Goal: Register for event/course

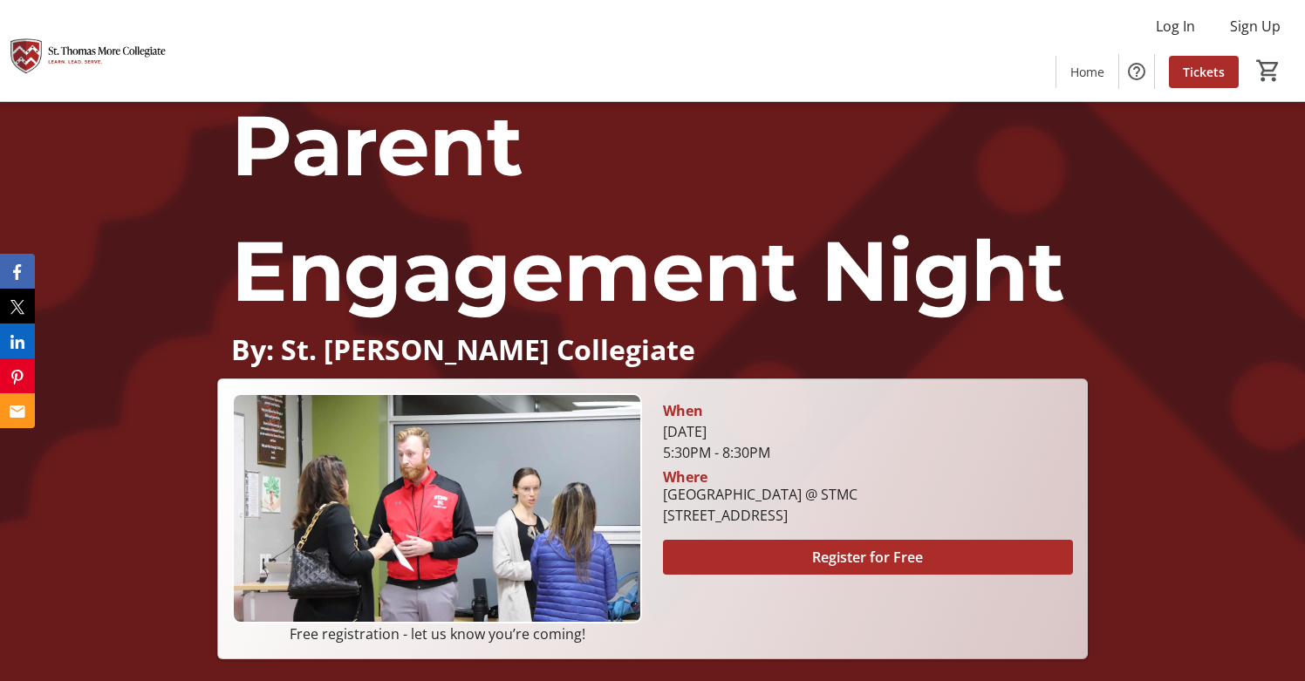
scroll to position [34, 0]
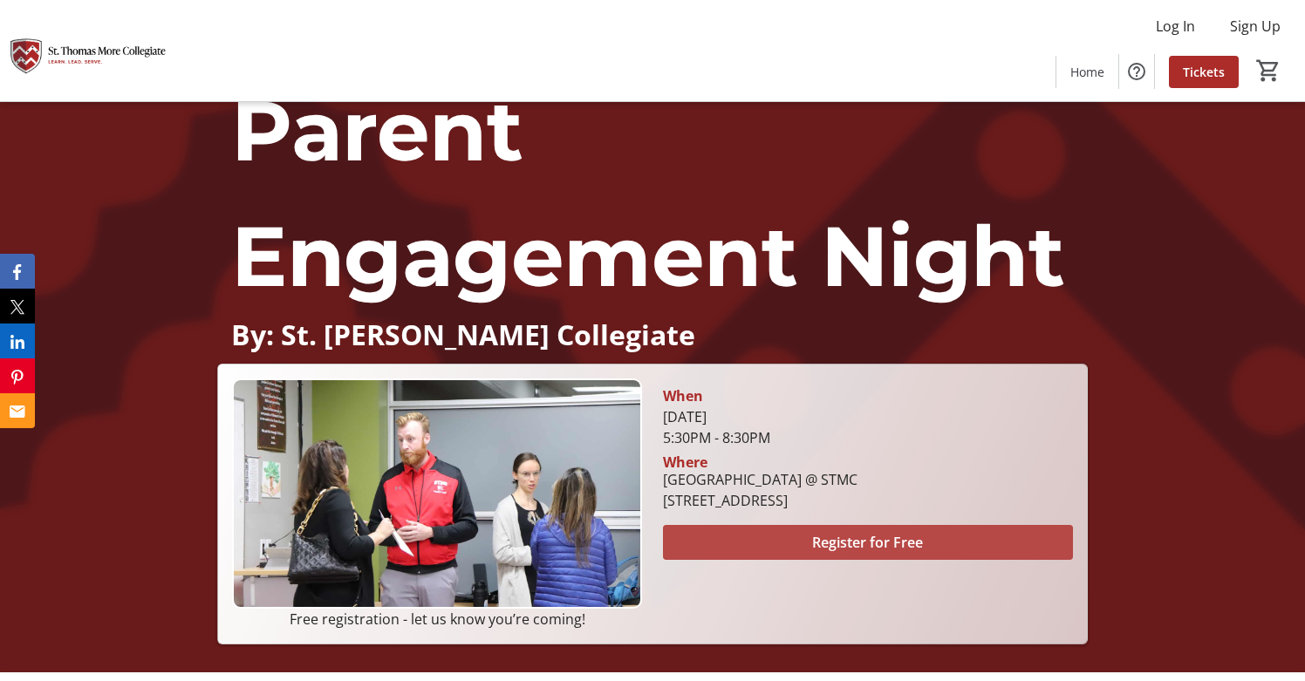
click at [849, 551] on span "Register for Free" at bounding box center [867, 542] width 111 height 21
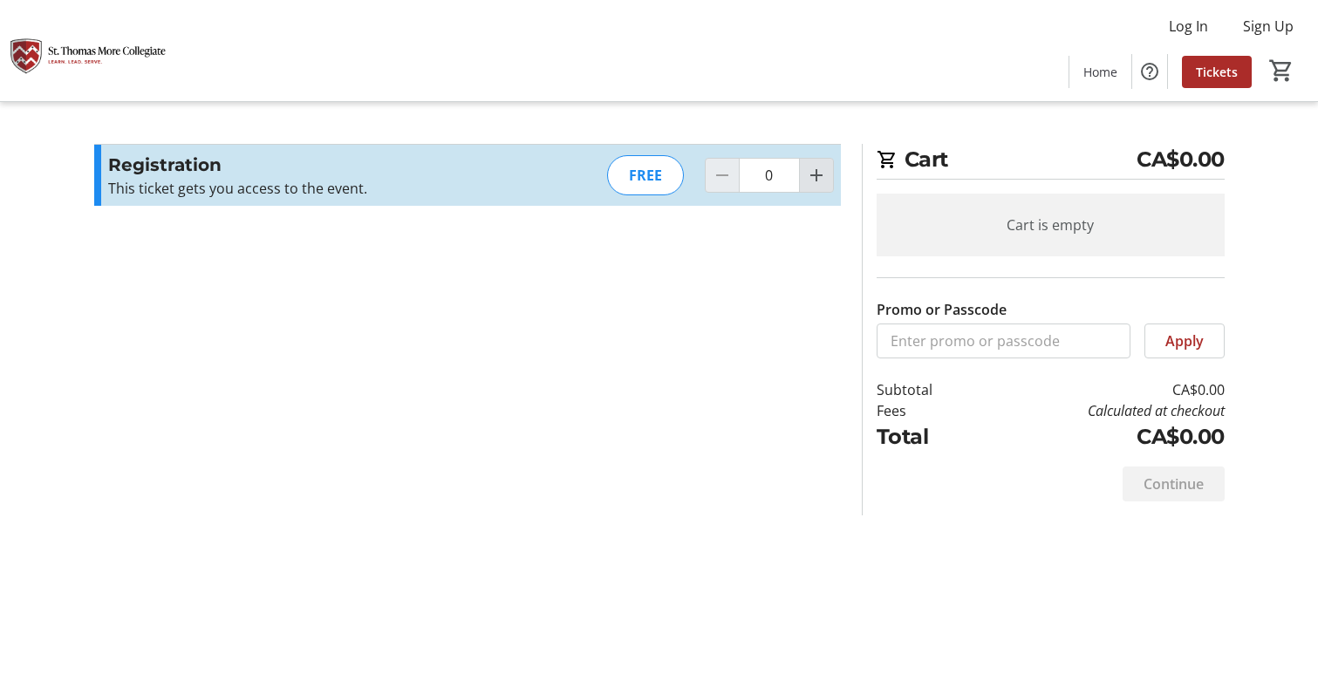
click at [808, 180] on mat-icon "Increment by one" at bounding box center [816, 175] width 21 height 21
type input "1"
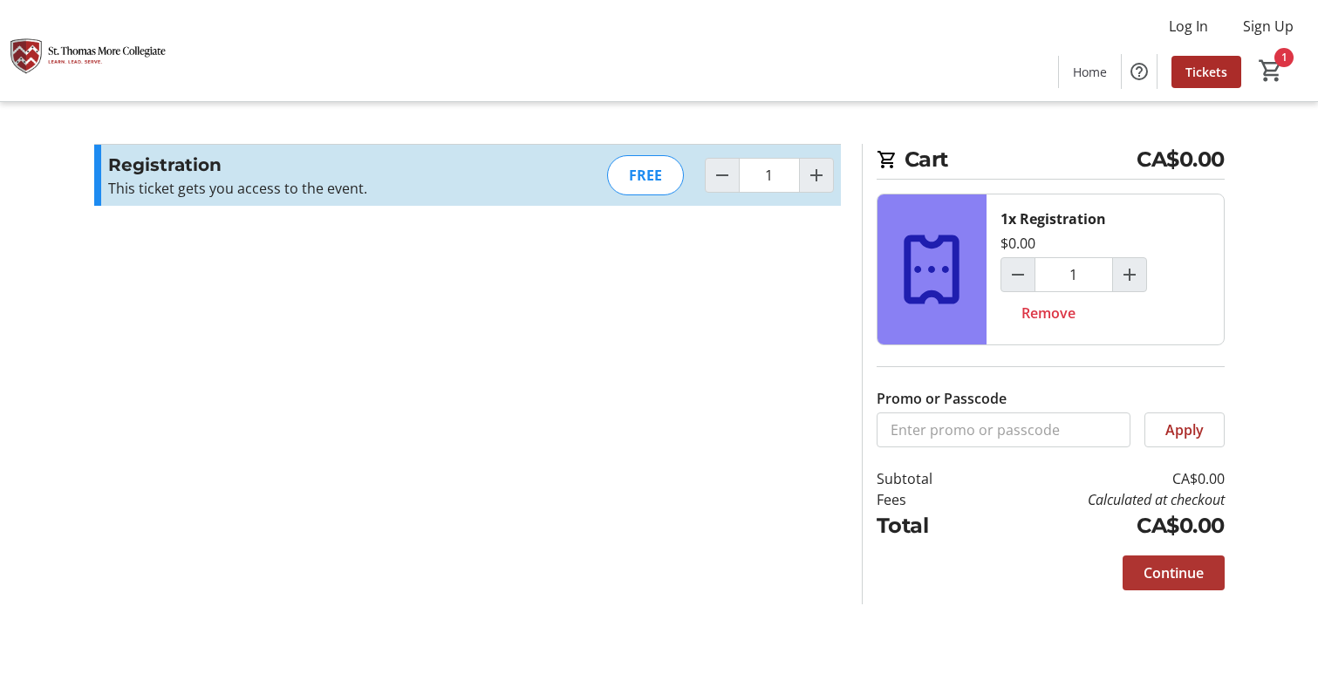
click at [1191, 581] on span "Continue" at bounding box center [1173, 572] width 60 height 21
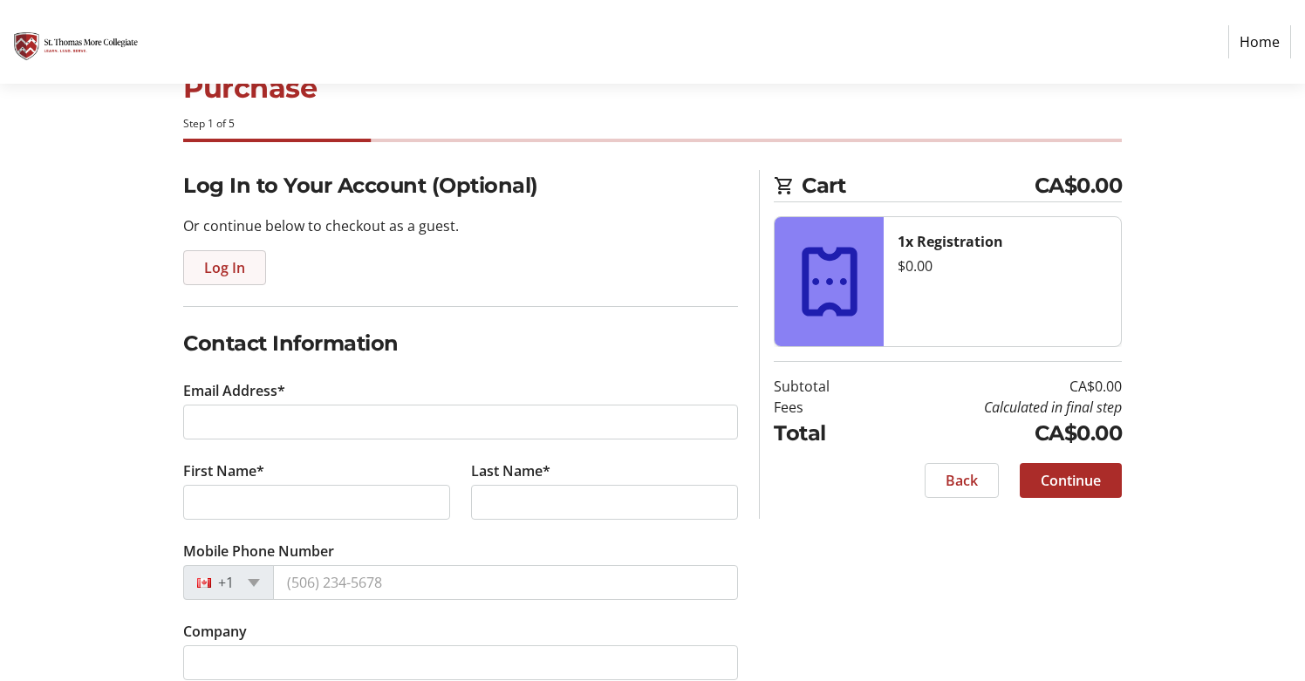
scroll to position [84, 0]
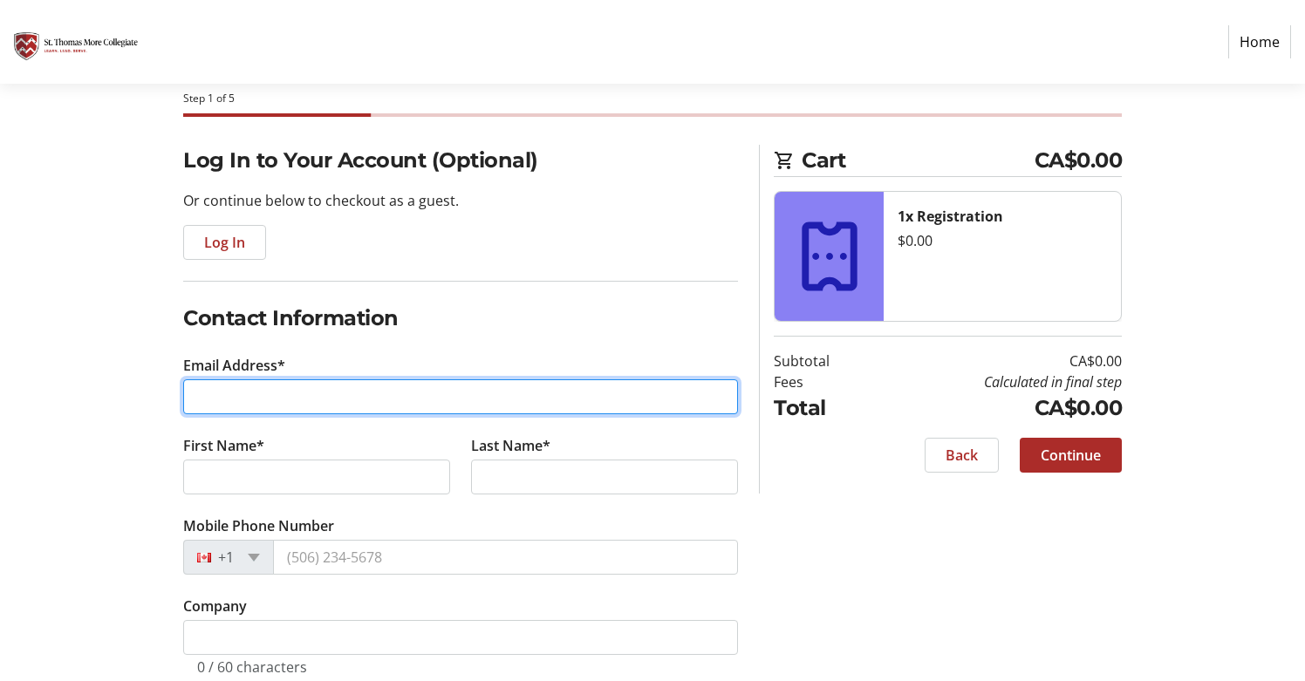
click at [259, 395] on input "Email Address*" at bounding box center [460, 396] width 555 height 35
type input "[PERSON_NAME][EMAIL_ADDRESS][DOMAIN_NAME]"
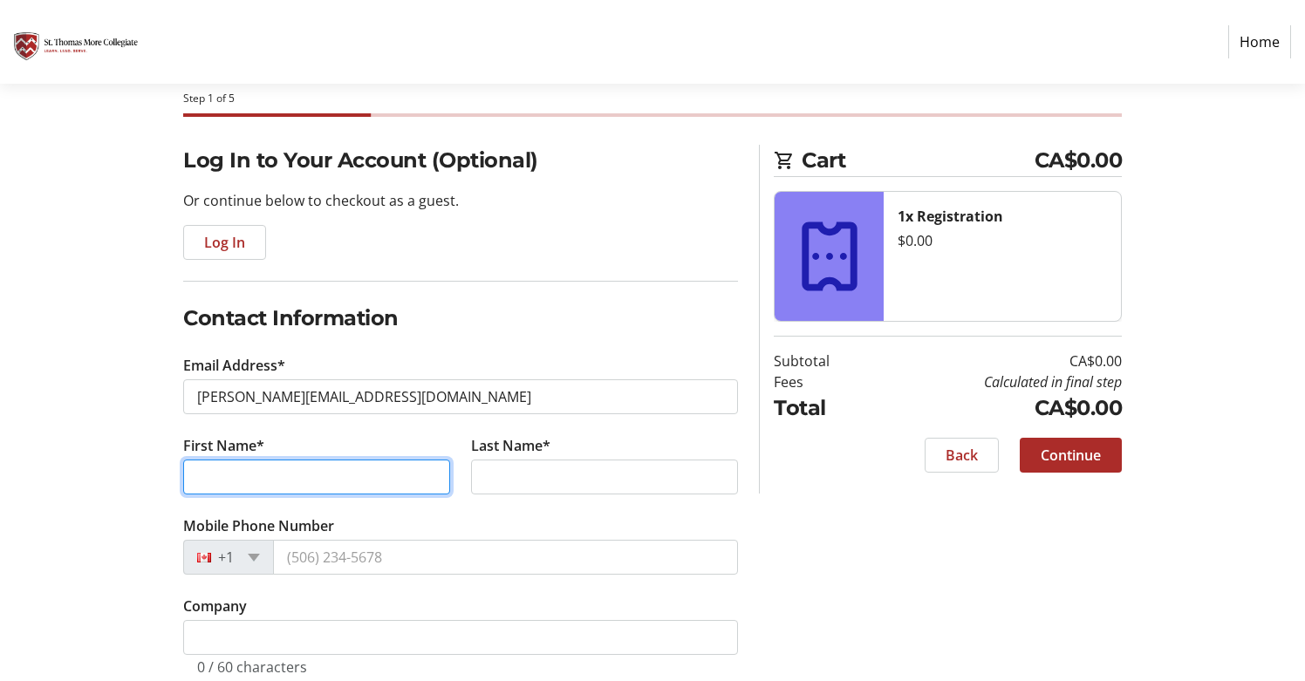
type input "[PERSON_NAME]"
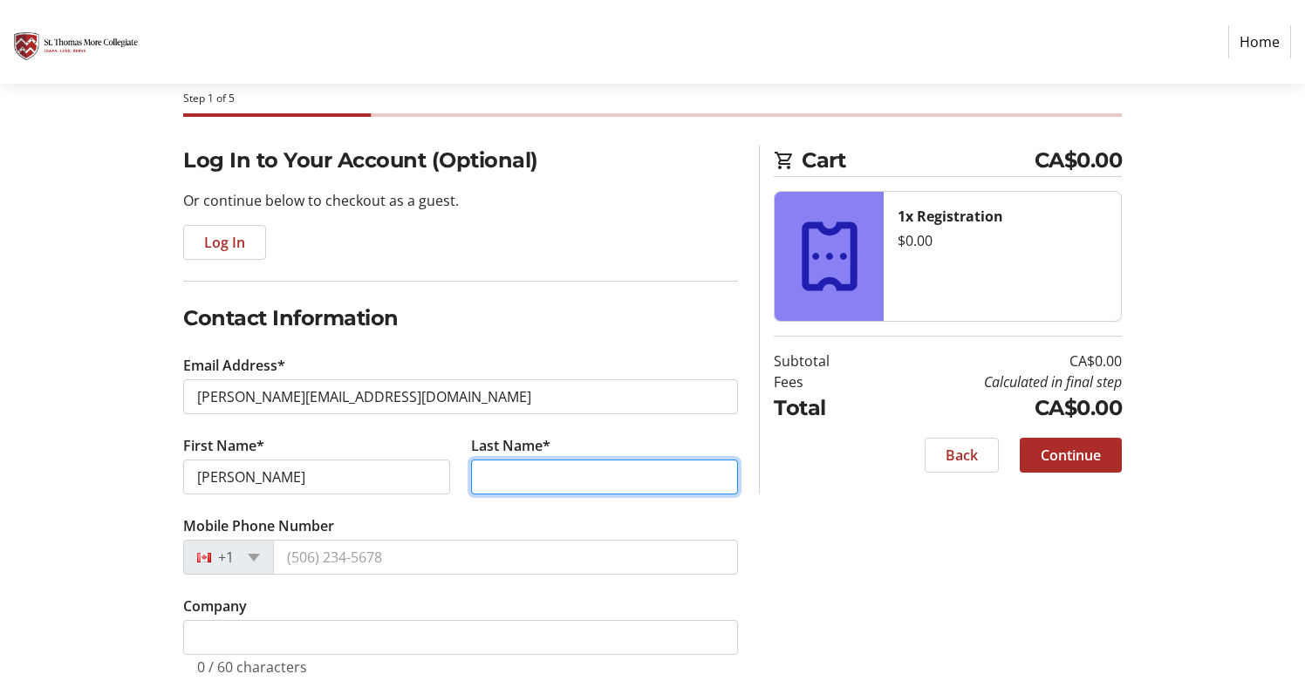
type input "[PERSON_NAME]"
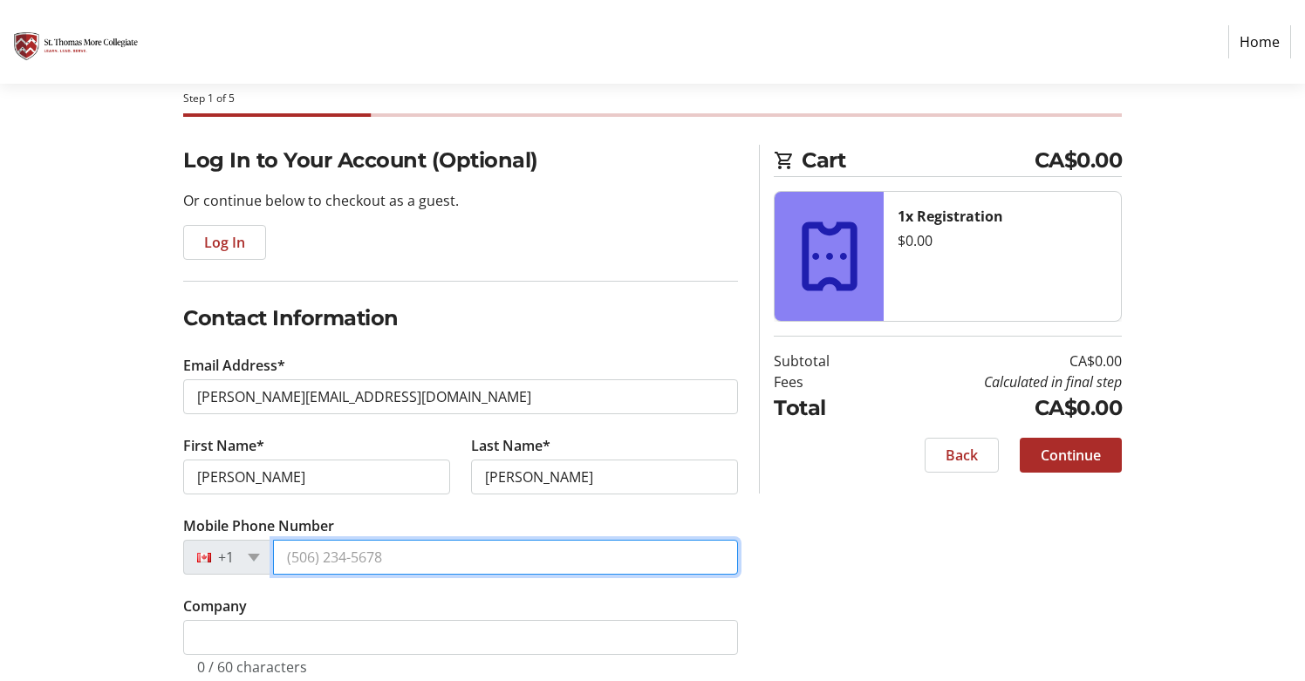
type input "[PHONE_NUMBER]"
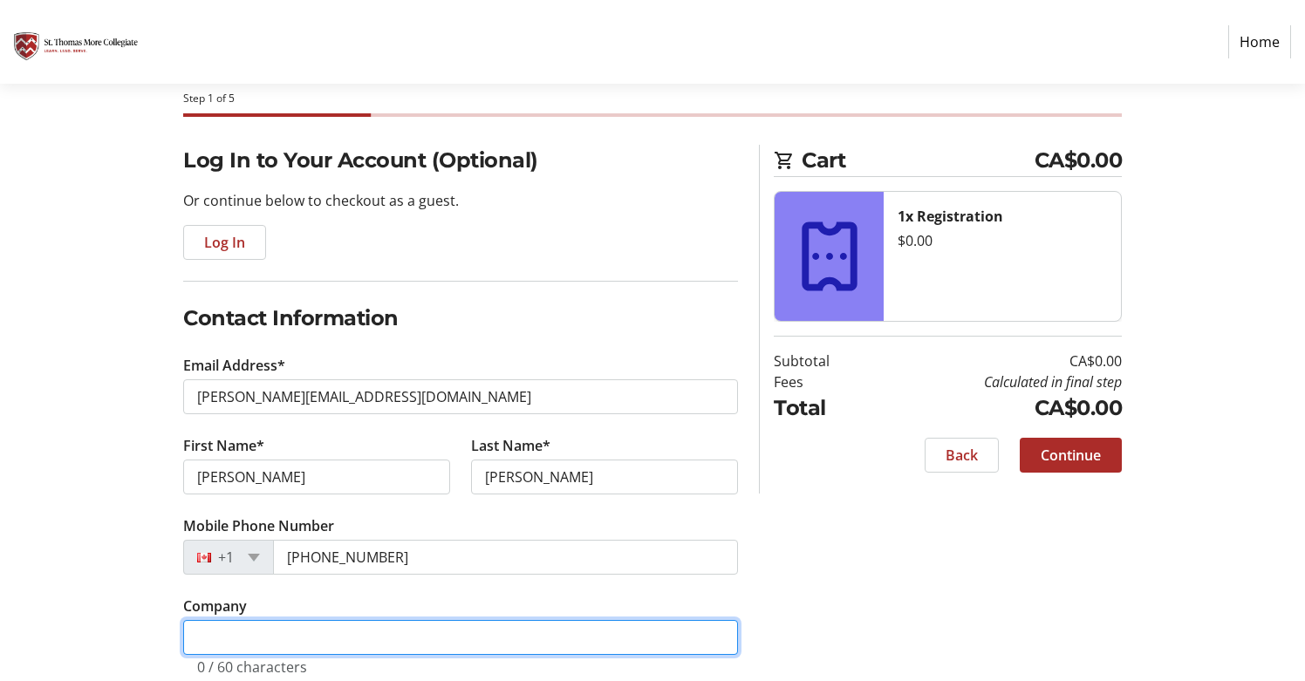
type input "Campus Services Community Vibrancy"
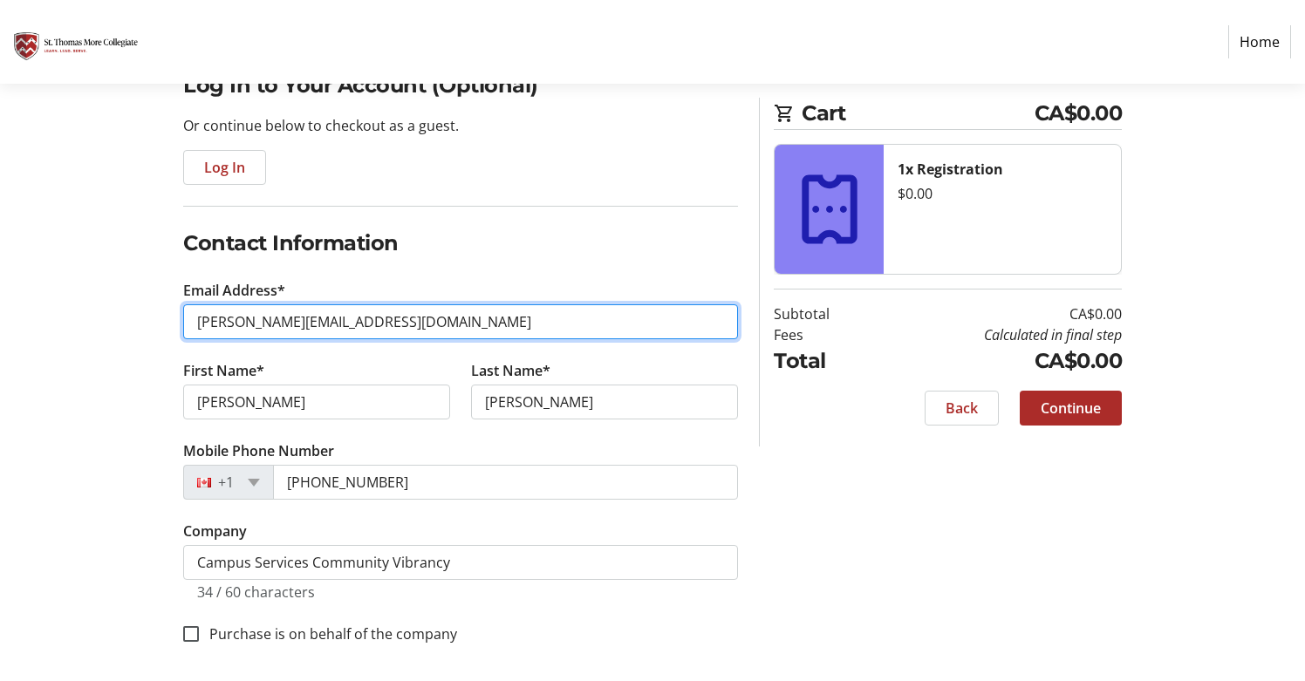
scroll to position [163, 0]
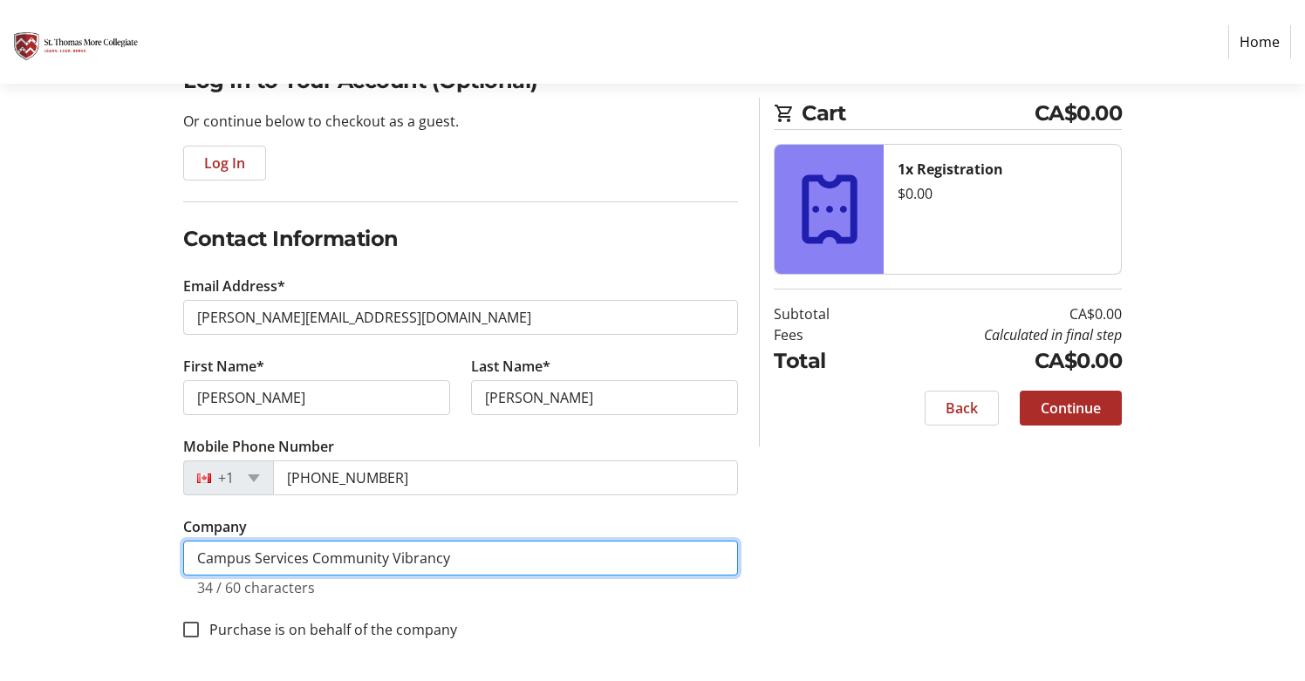
drag, startPoint x: 465, startPoint y: 552, endPoint x: 75, endPoint y: 552, distance: 389.8
click at [75, 552] on section "Purchase Step 1 of 5 Cart CA$0.00 1x Registration $0.00 Subtotal CA$0.00 Fees C…" at bounding box center [652, 301] width 1305 height 761
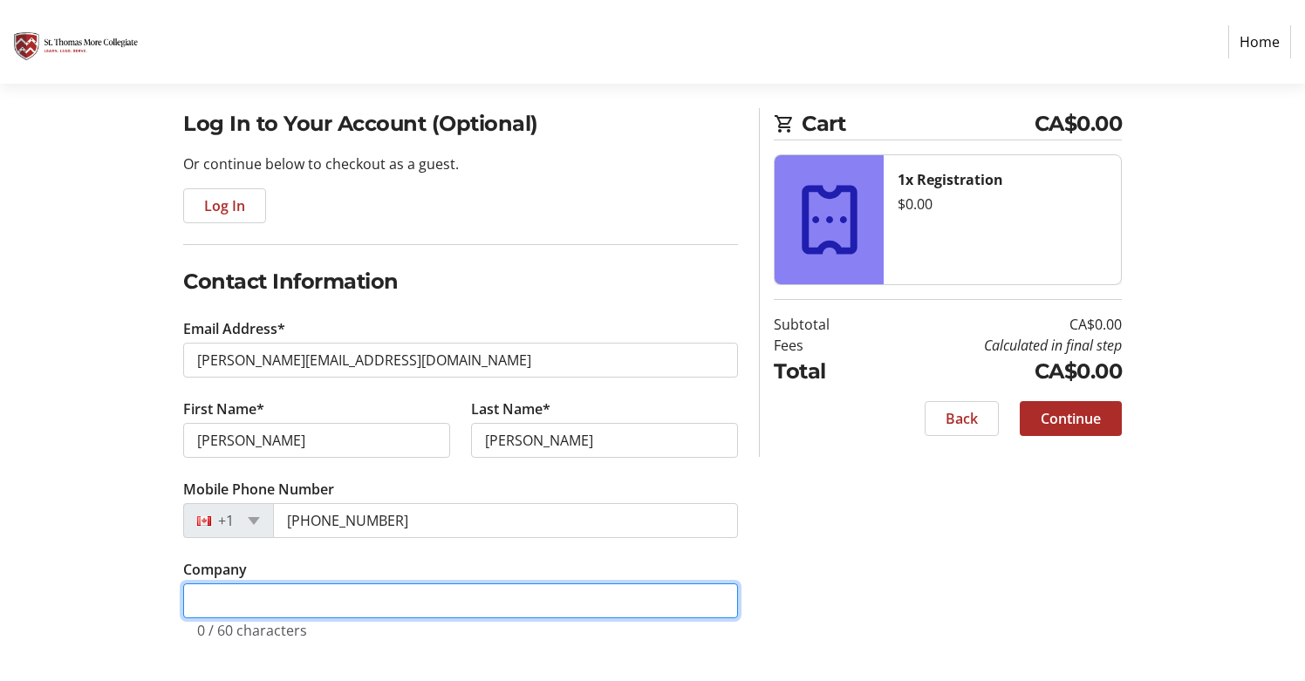
scroll to position [120, 0]
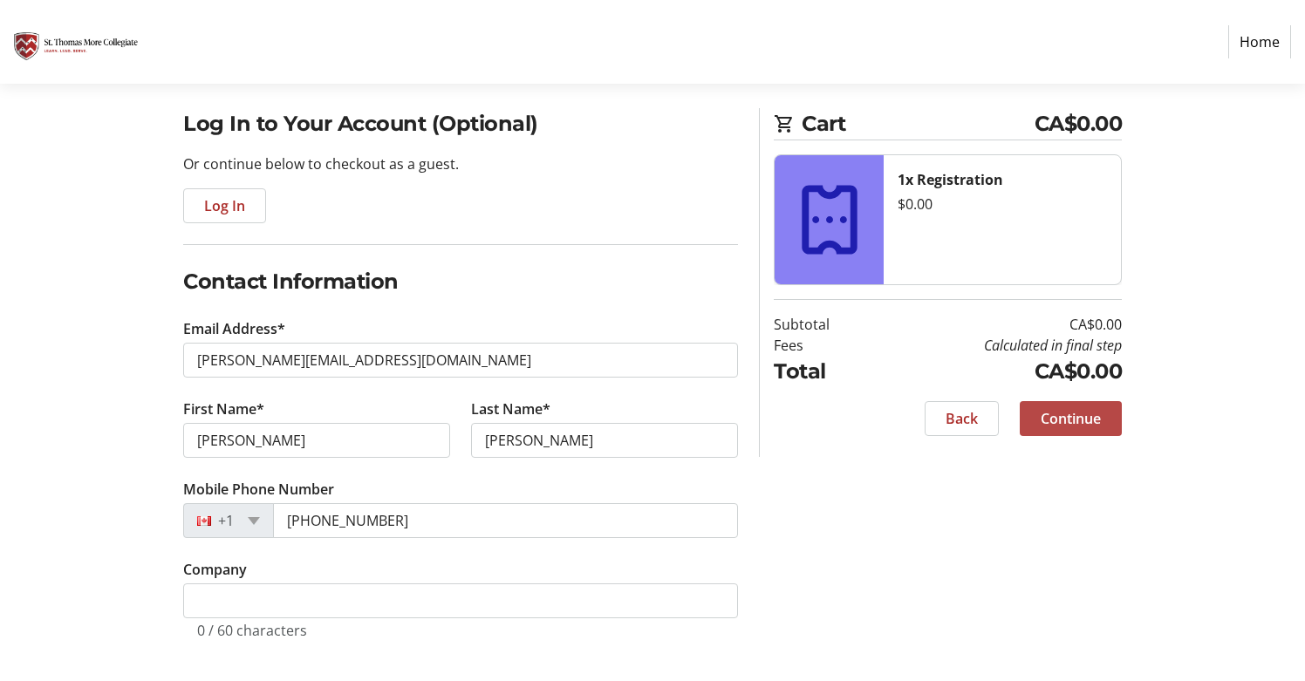
click at [1054, 411] on span "Continue" at bounding box center [1070, 418] width 60 height 21
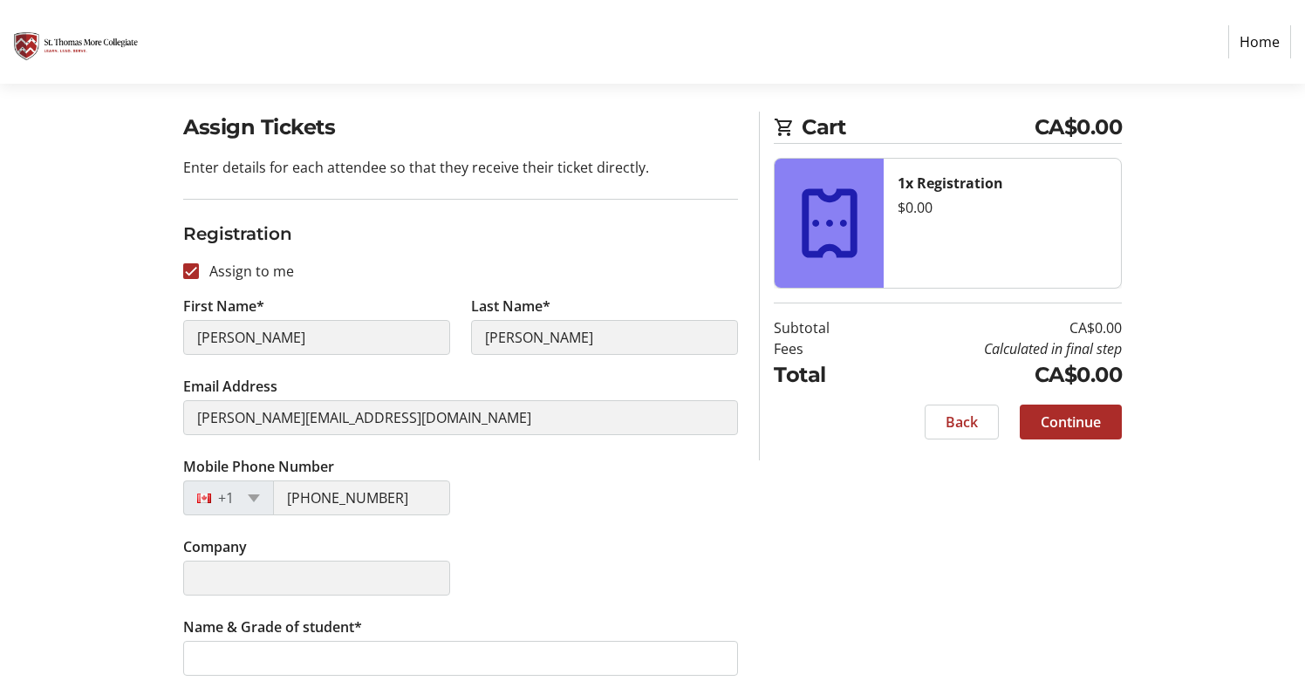
scroll to position [133, 0]
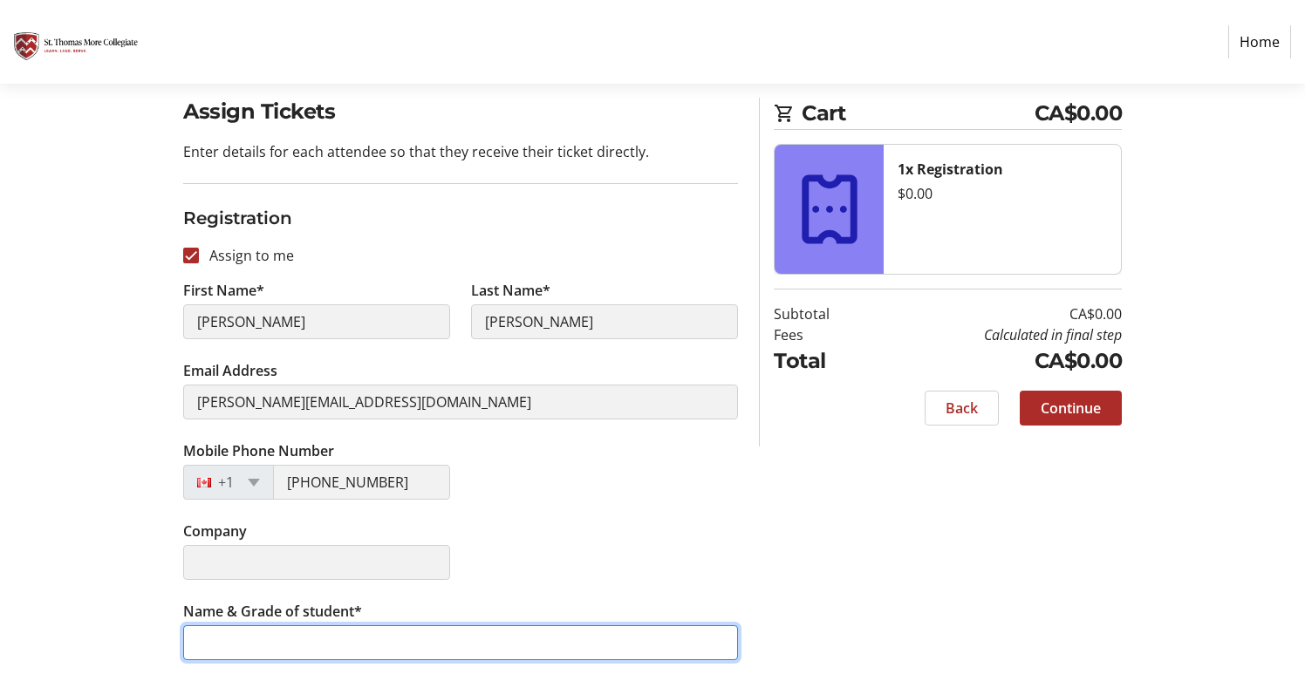
click at [247, 645] on input "Name & Grade of student*" at bounding box center [460, 642] width 555 height 35
click at [198, 644] on input "[PERSON_NAME]" at bounding box center [460, 642] width 555 height 35
click at [275, 645] on input "[PERSON_NAME]" at bounding box center [460, 642] width 555 height 35
type input "[PERSON_NAME] grade 10"
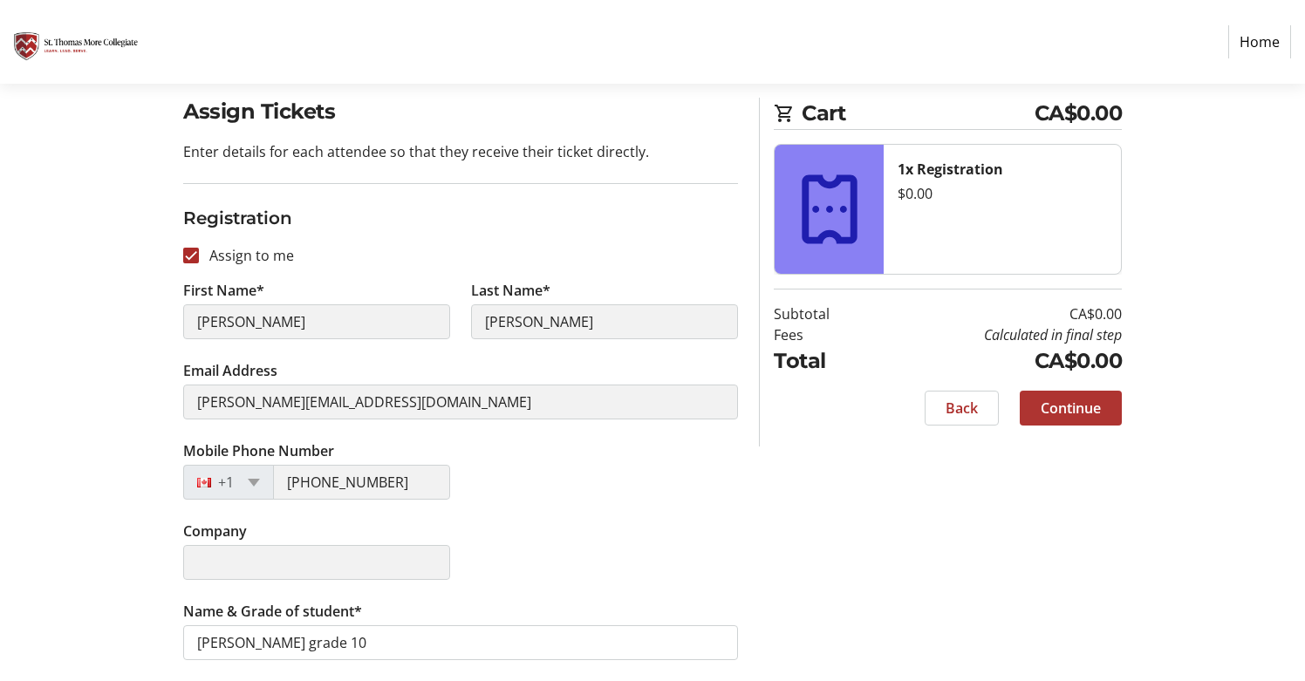
click at [1052, 396] on span at bounding box center [1070, 408] width 102 height 42
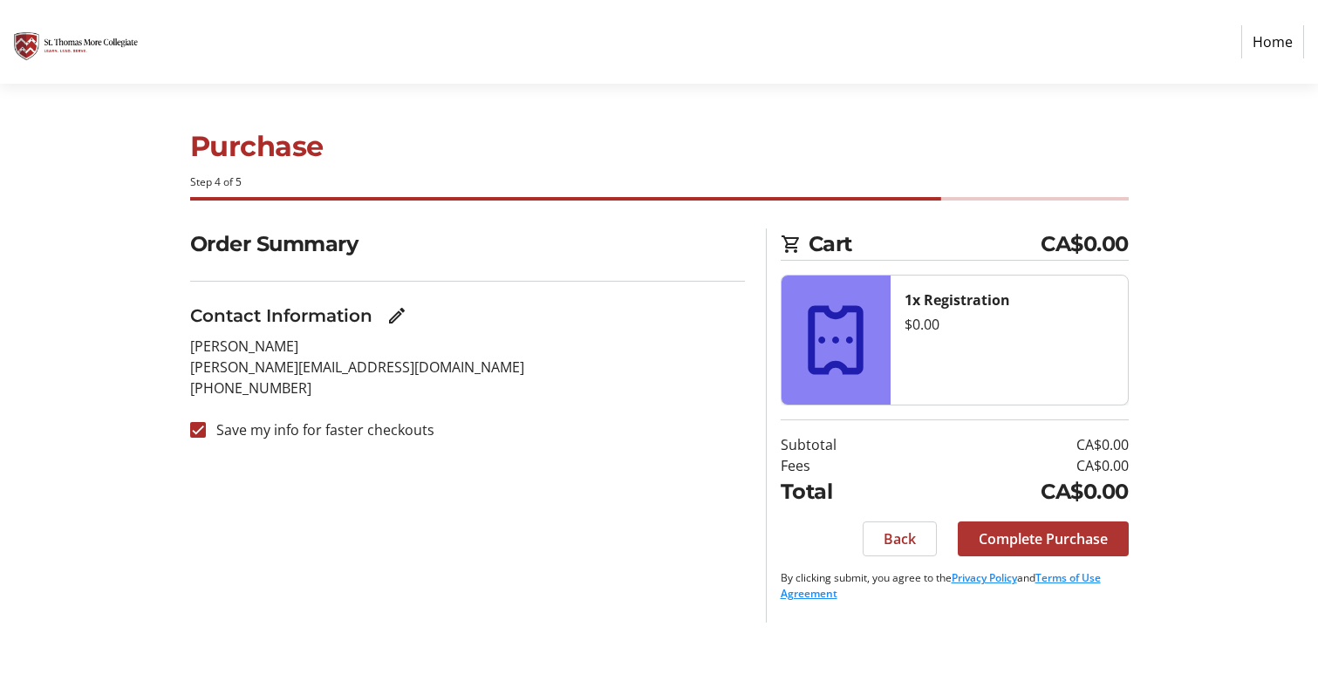
click at [1034, 546] on span "Complete Purchase" at bounding box center [1042, 538] width 129 height 21
